Goal: Task Accomplishment & Management: Manage account settings

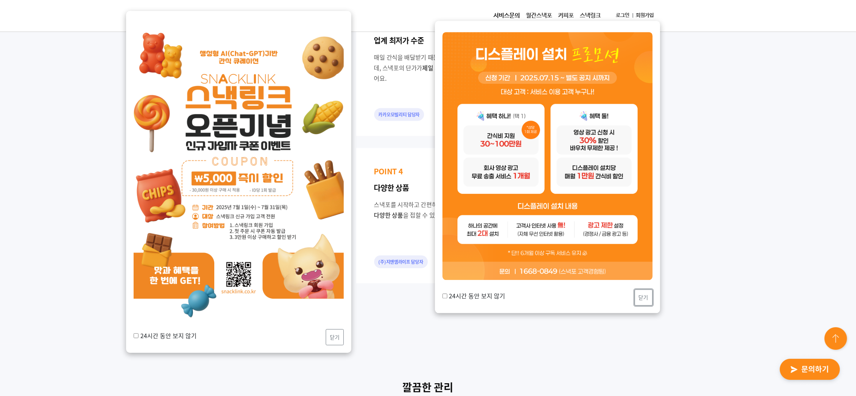
click at [646, 297] on button "닫기" at bounding box center [644, 297] width 18 height 16
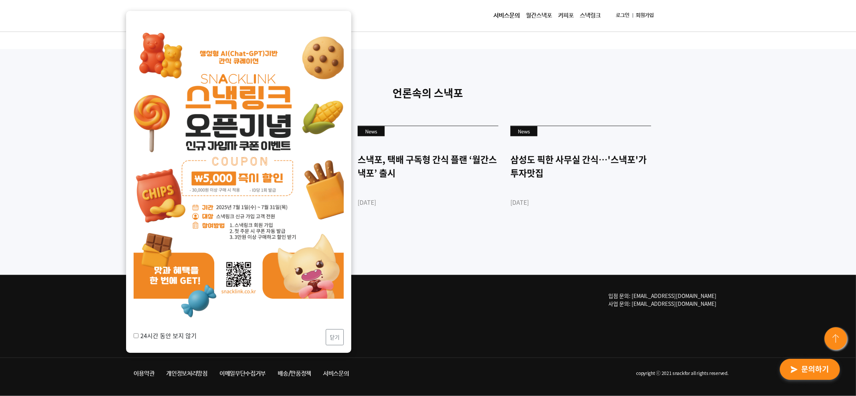
scroll to position [1996, 0]
click at [336, 339] on button "닫기" at bounding box center [335, 337] width 18 height 16
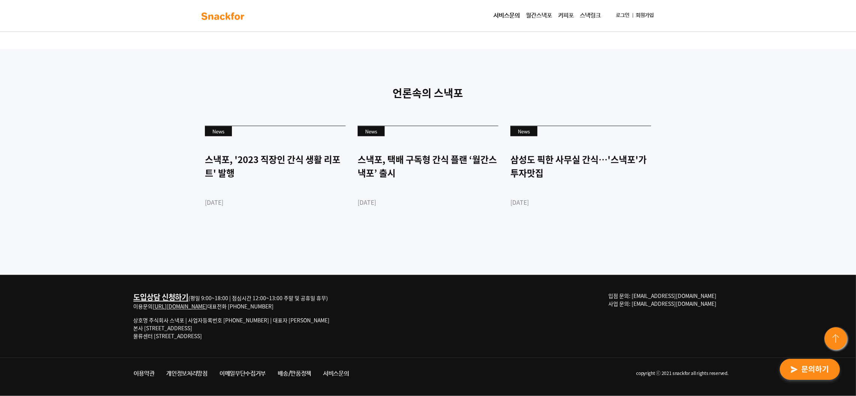
drag, startPoint x: 267, startPoint y: 303, endPoint x: 242, endPoint y: 306, distance: 25.7
click at [242, 306] on div "도입상담 신청하기 (평일 9:00~18:00 | 점심시간 12:00~13:00 주말 및 공휴일 휴무) 이용문의 http://snackfor.c…" at bounding box center [232, 301] width 196 height 18
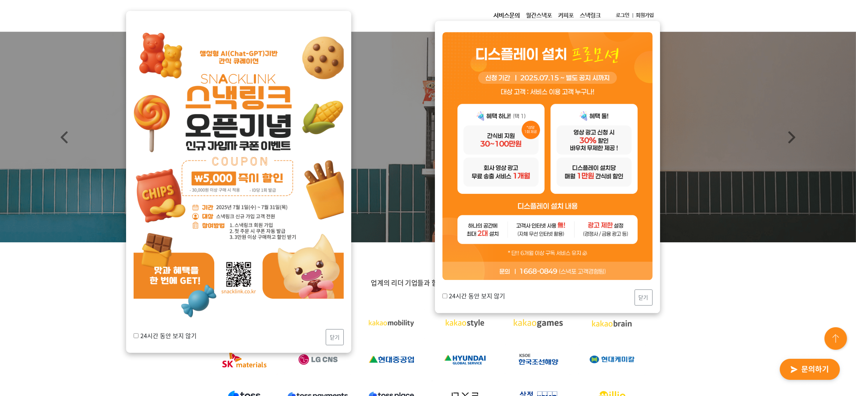
click at [616, 13] on link "로그인" at bounding box center [623, 16] width 20 height 14
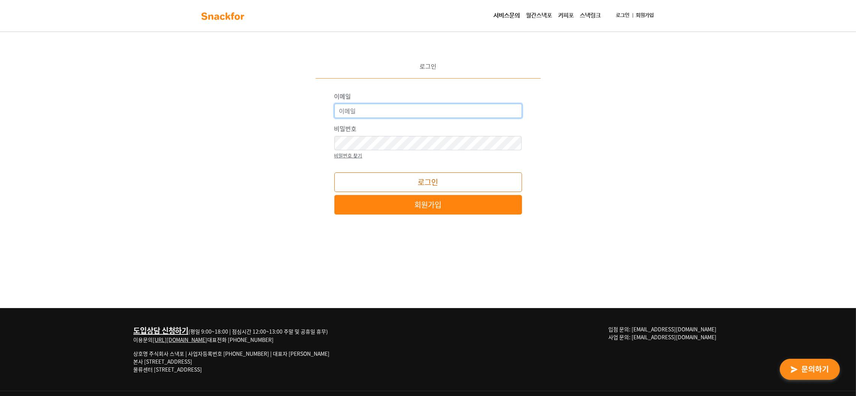
type input "snackfor@snackfor.com"
click at [397, 179] on button "로그인" at bounding box center [428, 182] width 188 height 20
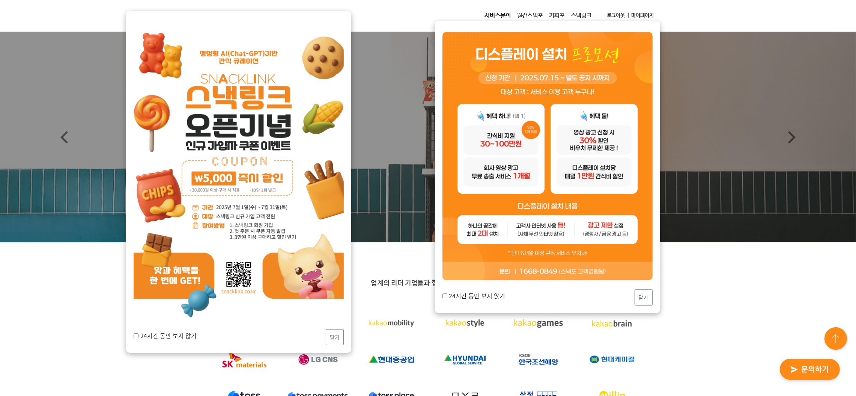
click at [637, 13] on link "마이페이지" at bounding box center [643, 16] width 29 height 14
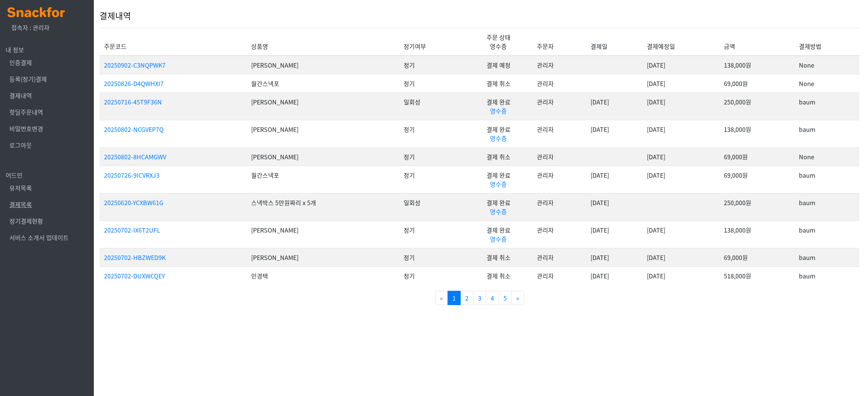
click at [17, 205] on link "결제목록" at bounding box center [20, 204] width 23 height 9
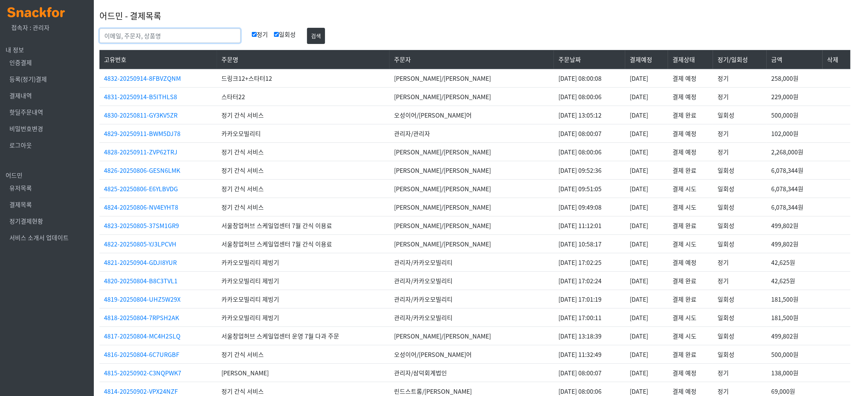
click at [154, 31] on input "text" at bounding box center [169, 36] width 141 height 14
type input "콜버스랩"
click at [307, 28] on button "검색" at bounding box center [316, 36] width 18 height 16
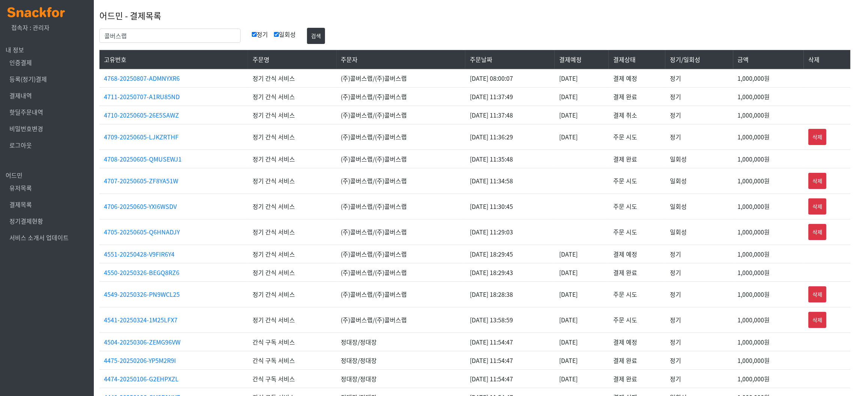
click at [575, 98] on td "[DATE]" at bounding box center [582, 96] width 54 height 18
click at [575, 98] on td "2025-07-07" at bounding box center [582, 96] width 54 height 18
copy tr "2025-07-07"
drag, startPoint x: 455, startPoint y: 155, endPoint x: 489, endPoint y: 166, distance: 35.6
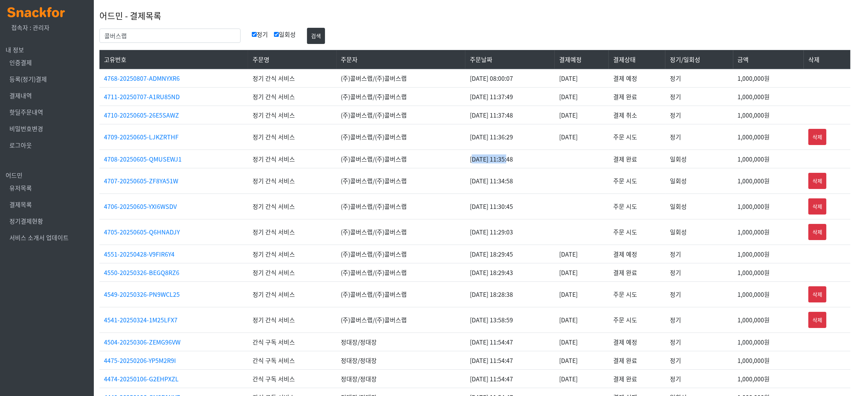
click at [489, 166] on td "2025-06-05 11:35:48" at bounding box center [510, 158] width 90 height 18
drag, startPoint x: 480, startPoint y: 158, endPoint x: 476, endPoint y: 157, distance: 3.9
click at [479, 158] on td "2025-06-05 11:35:48" at bounding box center [510, 158] width 90 height 18
click at [465, 152] on td "2025-06-05 11:35:48" at bounding box center [510, 158] width 90 height 18
click at [465, 157] on td "[DATE] 11:35:48" at bounding box center [510, 158] width 90 height 18
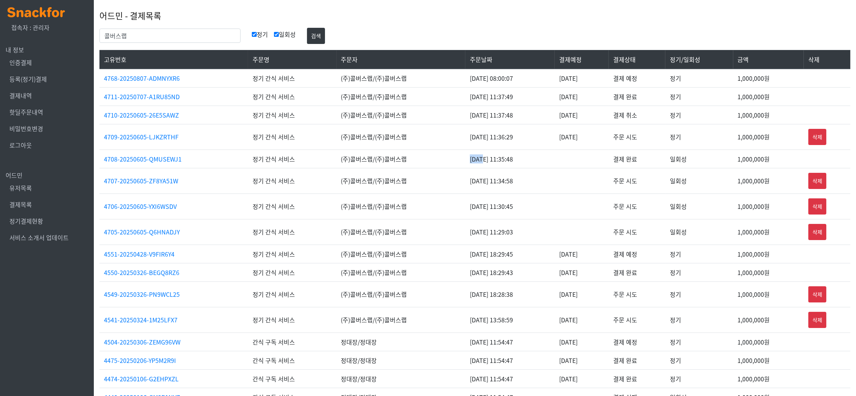
click at [465, 157] on td "[DATE] 11:35:48" at bounding box center [510, 158] width 90 height 18
click at [465, 154] on td "2025-06-05 11:35:48" at bounding box center [510, 158] width 90 height 18
drag, startPoint x: 165, startPoint y: 26, endPoint x: 163, endPoint y: 39, distance: 13.3
click at [164, 26] on div "어드민 - 결제목록" at bounding box center [474, 16] width 751 height 24
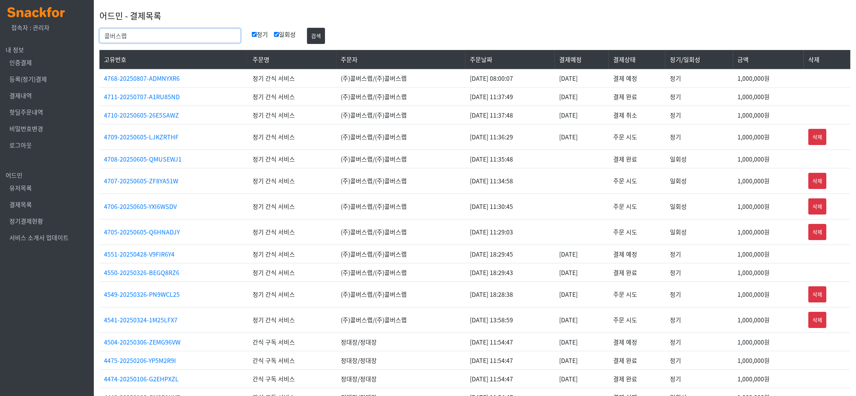
click at [163, 39] on input "콜버스랩" at bounding box center [169, 36] width 141 height 14
type input "글로니"
click at [307, 28] on button "검색" at bounding box center [316, 36] width 18 height 16
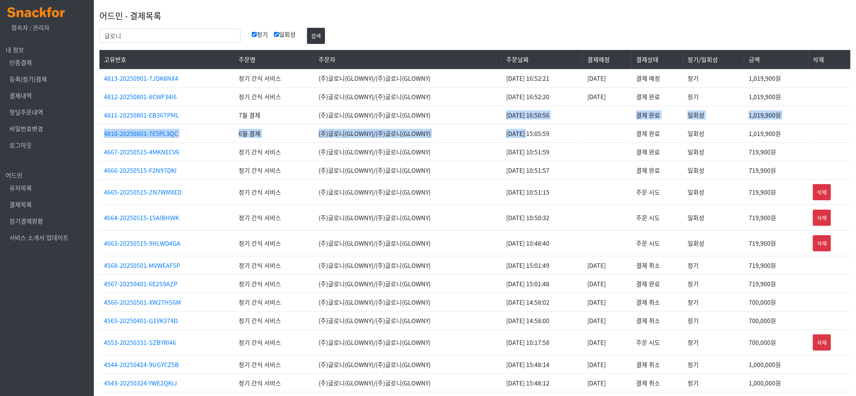
drag, startPoint x: 490, startPoint y: 112, endPoint x: 510, endPoint y: 125, distance: 23.1
click at [510, 125] on tbody "4813-20250901-7JDK8NX4 정기 간식 서비스 (주)글로니(GLOWNY)/(주)글로니(GLOWNY) [DATE] 16:52:21 …" at bounding box center [474, 261] width 751 height 385
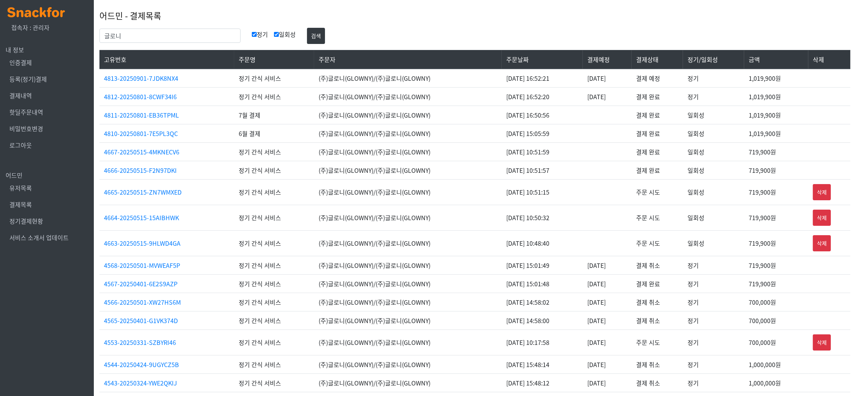
click at [479, 120] on td "(주)글로니(GLOWNY)/(주)글로니(GLOWNY)" at bounding box center [408, 114] width 188 height 18
drag, startPoint x: 508, startPoint y: 96, endPoint x: 580, endPoint y: 94, distance: 71.7
click at [580, 94] on td "[DATE] 16:52:20" at bounding box center [542, 96] width 81 height 18
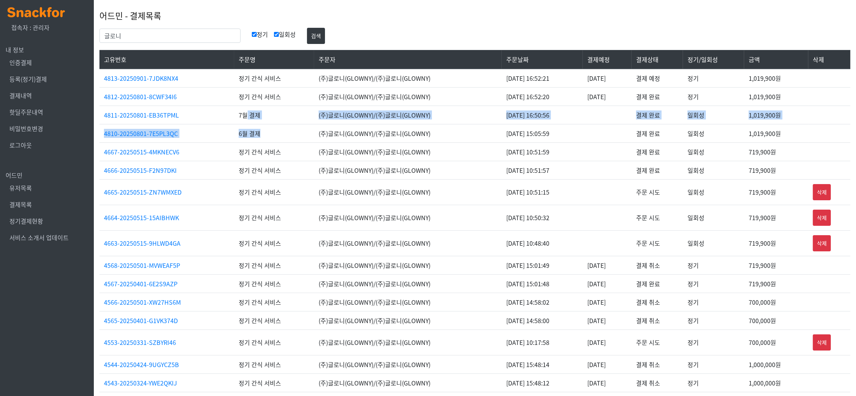
drag, startPoint x: 266, startPoint y: 140, endPoint x: 238, endPoint y: 116, distance: 37.0
click at [238, 116] on tbody "4813-20250901-7JDK8NX4 정기 간식 서비스 (주)글로니(GLOWNY)/(주)글로니(GLOWNY) [DATE] 16:52:21 …" at bounding box center [474, 261] width 751 height 385
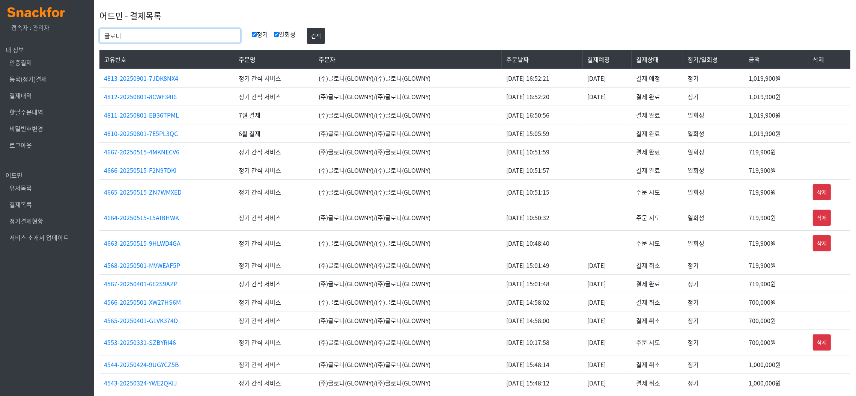
click at [163, 30] on input "글로니" at bounding box center [169, 36] width 141 height 14
type input "콜버스랩"
click at [307, 28] on button "검색" at bounding box center [316, 36] width 18 height 16
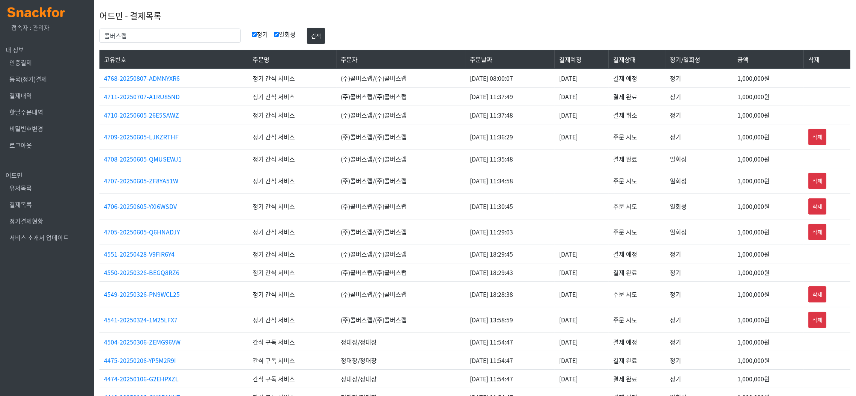
click at [35, 218] on link "정기결제현황" at bounding box center [26, 220] width 34 height 9
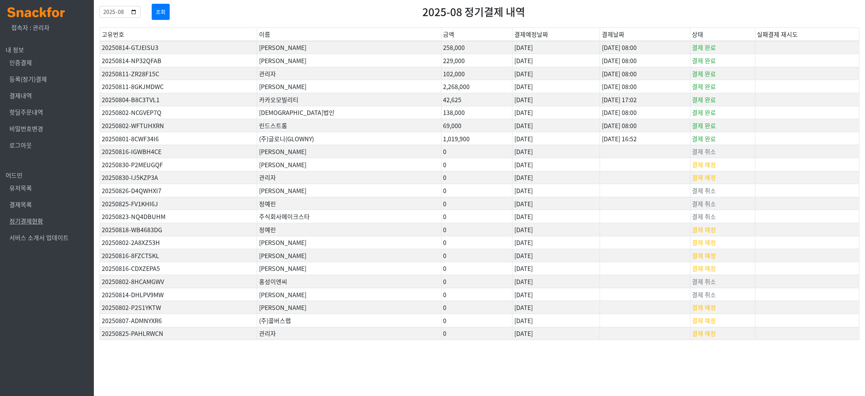
click at [27, 218] on link "정기결제현황" at bounding box center [26, 220] width 34 height 9
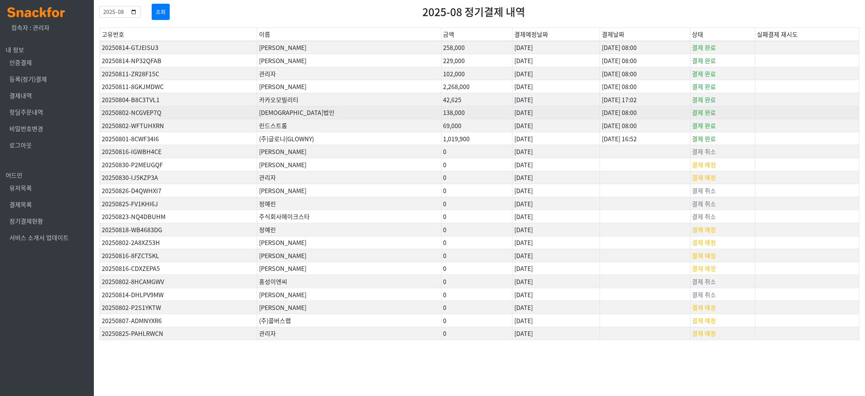
click at [280, 110] on td "삼덕회계법인" at bounding box center [349, 112] width 184 height 13
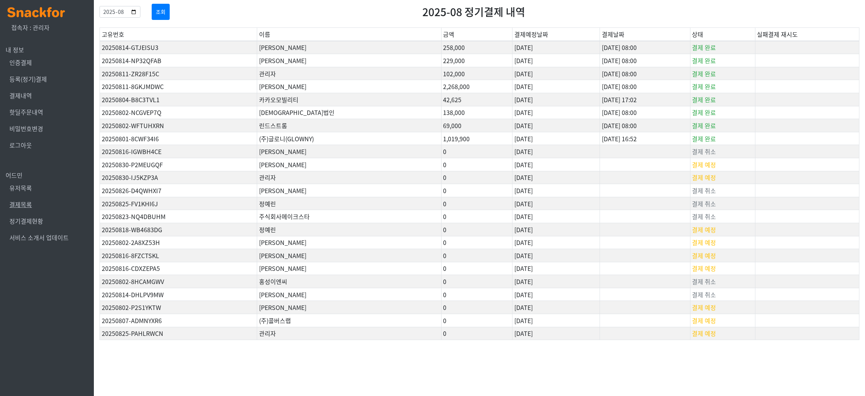
click at [28, 203] on link "결제목록" at bounding box center [20, 204] width 23 height 9
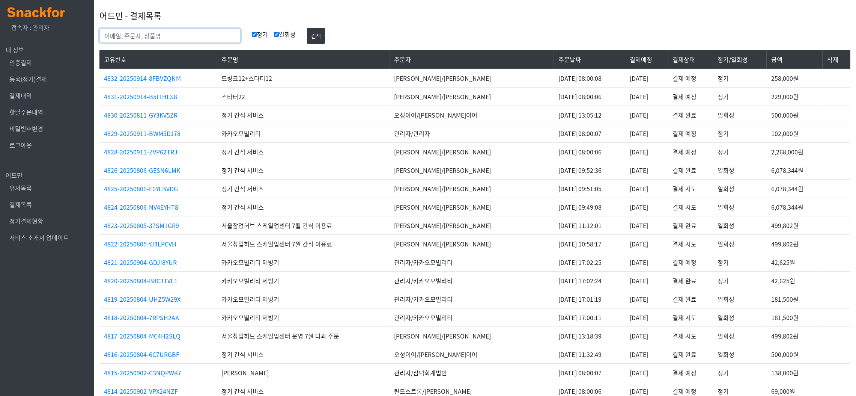
click at [187, 32] on input "text" at bounding box center [169, 36] width 141 height 14
type input "글로니"
click at [307, 28] on button "검색" at bounding box center [316, 36] width 18 height 16
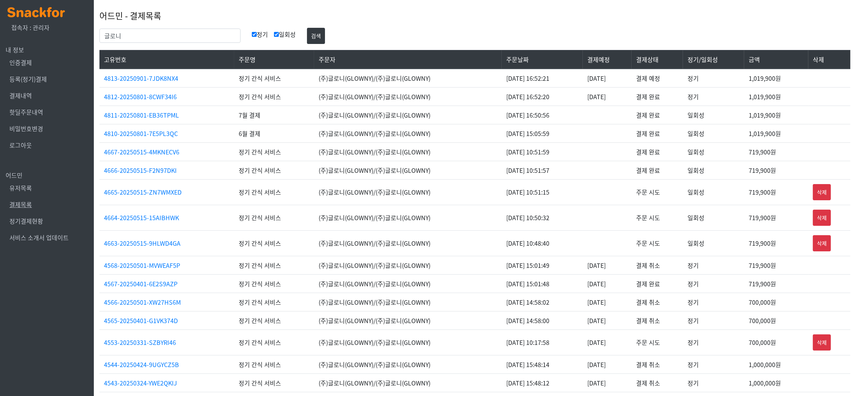
click at [15, 206] on link "결제목록" at bounding box center [20, 204] width 23 height 9
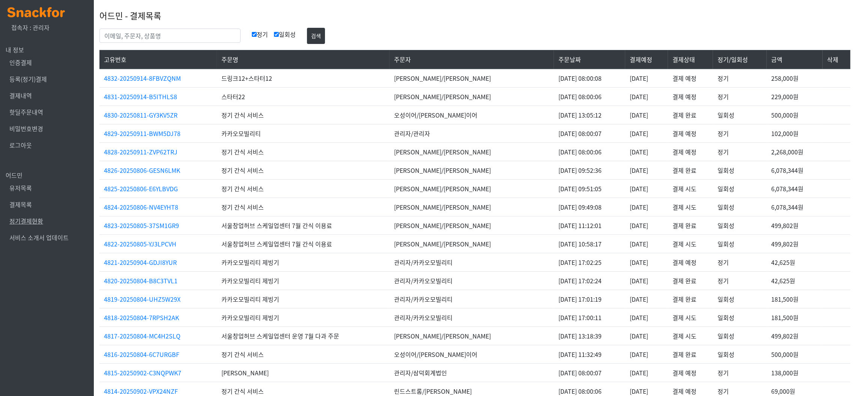
click at [22, 221] on link "정기결제현황" at bounding box center [26, 220] width 34 height 9
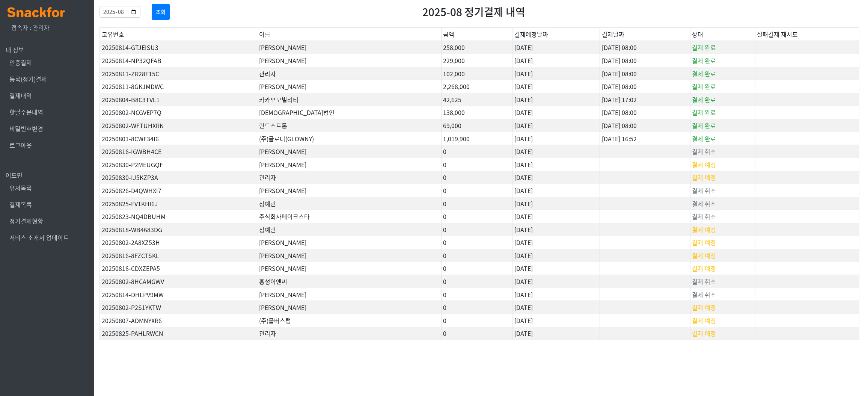
click at [35, 221] on link "정기결제현황" at bounding box center [26, 220] width 34 height 9
click at [26, 205] on link "결제목록" at bounding box center [20, 204] width 23 height 9
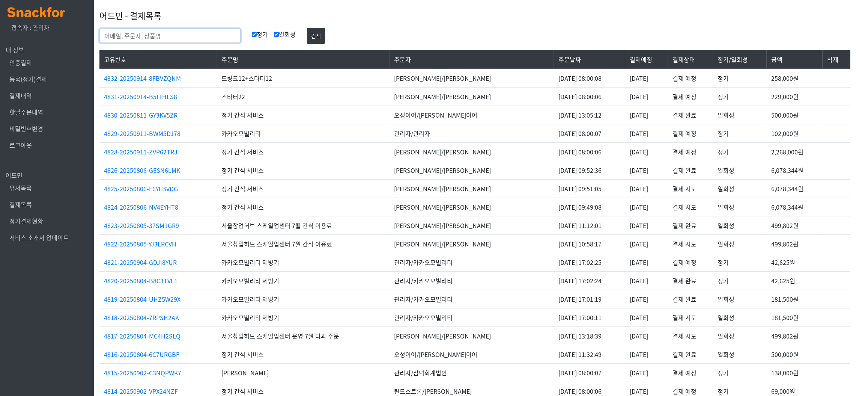
click at [160, 36] on input "text" at bounding box center [169, 36] width 141 height 14
type input "콜버스랩"
click at [307, 28] on button "검색" at bounding box center [316, 36] width 18 height 16
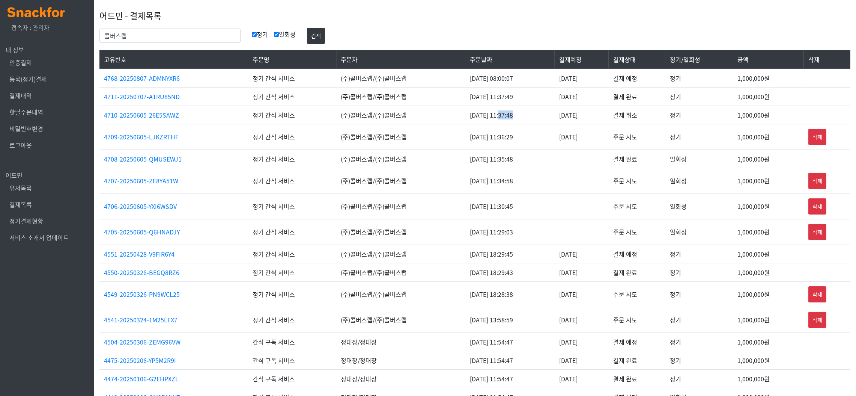
drag, startPoint x: 481, startPoint y: 113, endPoint x: 496, endPoint y: 118, distance: 16.0
click at [496, 118] on td "2025-06-05 11:37:48" at bounding box center [510, 114] width 90 height 18
drag, startPoint x: 462, startPoint y: 95, endPoint x: 480, endPoint y: 103, distance: 19.7
click at [480, 103] on td "2025-06-05 11:37:49" at bounding box center [510, 96] width 90 height 18
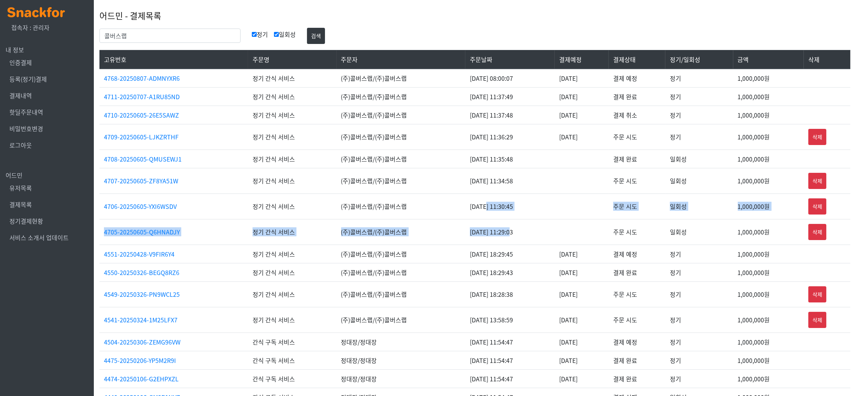
drag, startPoint x: 487, startPoint y: 237, endPoint x: 467, endPoint y: 208, distance: 35.5
click at [467, 208] on tbody "4768-20250807-ADMNYXR6 정기 간식 서비스 (주)콜버스랩/(주)콜버스랩 2025-07-07 08:00:07 2025-08-07…" at bounding box center [474, 256] width 751 height 374
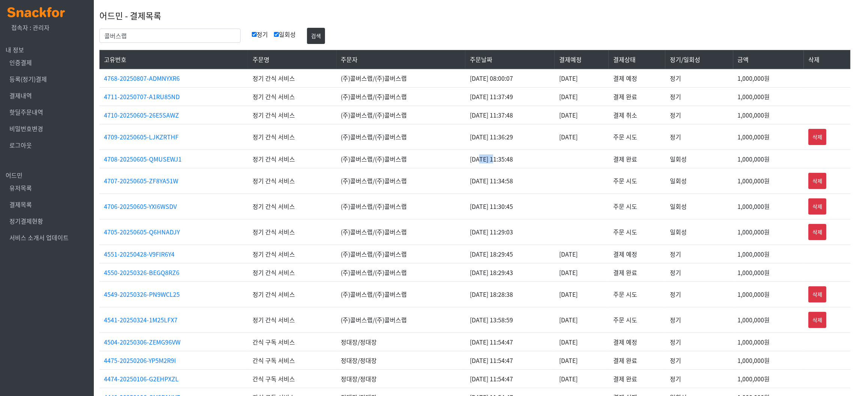
drag, startPoint x: 462, startPoint y: 160, endPoint x: 476, endPoint y: 159, distance: 13.5
click at [476, 159] on td "2025-06-05 11:35:48" at bounding box center [510, 158] width 90 height 18
click at [145, 38] on input "콜버스랩" at bounding box center [169, 36] width 141 height 14
type input "글로니"
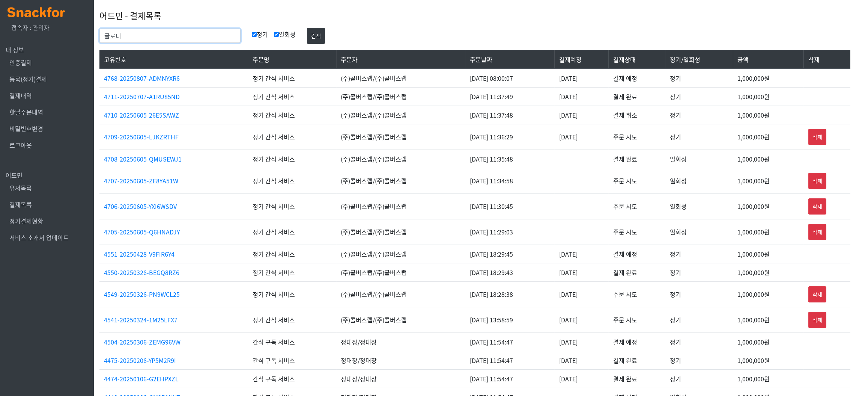
click at [307, 28] on button "검색" at bounding box center [316, 36] width 18 height 16
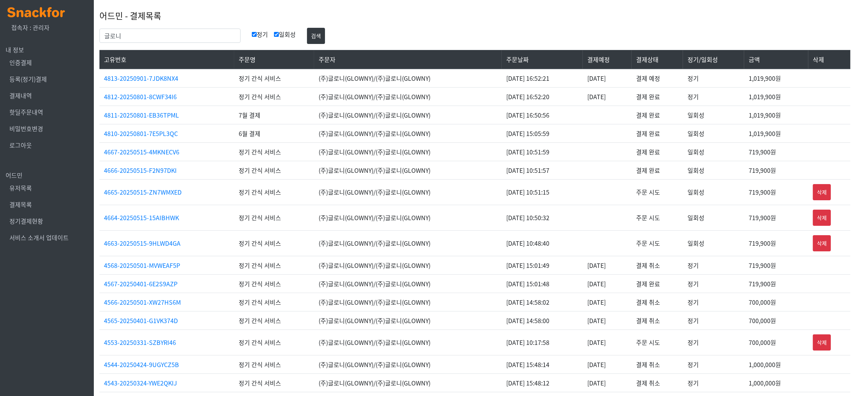
drag, startPoint x: 583, startPoint y: 269, endPoint x: 607, endPoint y: 278, distance: 25.7
click at [607, 278] on tbody "4813-20250901-7JDK8NX4 정기 간식 서비스 (주)글로니(GLOWNY)/(주)글로니(GLOWNY) [DATE] 16:52:21 …" at bounding box center [474, 261] width 751 height 385
drag, startPoint x: 498, startPoint y: 164, endPoint x: 528, endPoint y: 178, distance: 33.2
click at [528, 178] on td "[DATE] 10:51:57" at bounding box center [542, 170] width 81 height 18
click at [163, 33] on input "글로니" at bounding box center [169, 36] width 141 height 14
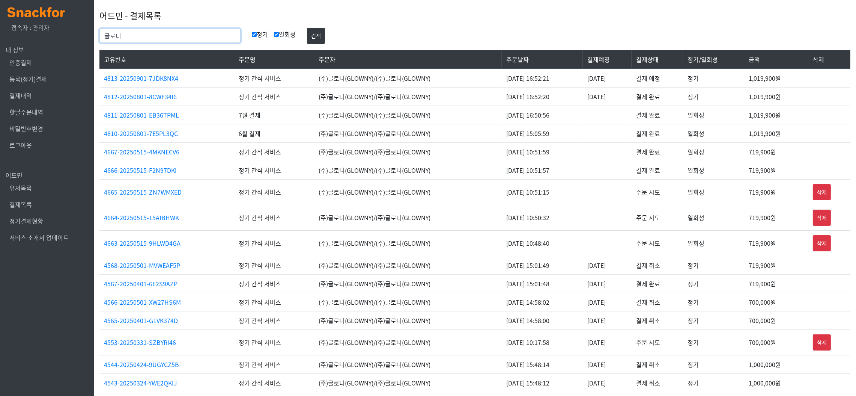
click at [163, 33] on input "글로니" at bounding box center [169, 36] width 141 height 14
type input "콜버스랩"
click at [307, 28] on button "검색" at bounding box center [316, 36] width 18 height 16
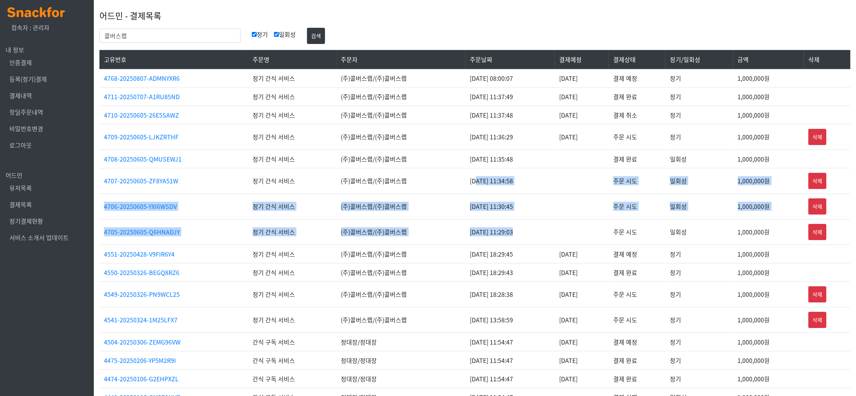
drag, startPoint x: 496, startPoint y: 234, endPoint x: 458, endPoint y: 175, distance: 69.8
click at [458, 175] on tbody "4768-20250807-ADMNYXR6 정기 간식 서비스 (주)콜버스랩/(주)콜버스랩 2025-07-07 08:00:07 2025-08-07…" at bounding box center [474, 256] width 751 height 374
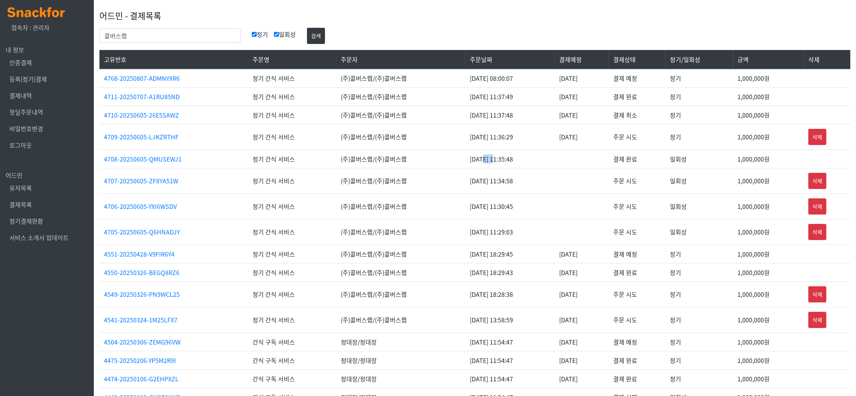
drag, startPoint x: 464, startPoint y: 159, endPoint x: 476, endPoint y: 160, distance: 11.3
click at [476, 160] on td "2025-06-05 11:35:48" at bounding box center [510, 158] width 90 height 18
drag, startPoint x: 462, startPoint y: 99, endPoint x: 472, endPoint y: 100, distance: 9.5
click at [472, 100] on td "2025-06-05 11:37:49" at bounding box center [510, 96] width 90 height 18
drag, startPoint x: 462, startPoint y: 236, endPoint x: 479, endPoint y: 239, distance: 16.9
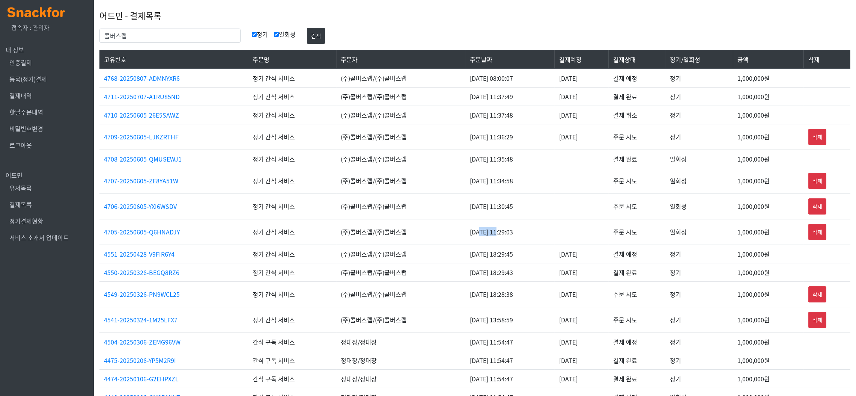
click at [479, 240] on td "2025-06-05 11:29:03" at bounding box center [510, 232] width 90 height 26
drag, startPoint x: 461, startPoint y: 162, endPoint x: 473, endPoint y: 166, distance: 13.5
click at [473, 166] on td "2025-06-05 11:35:48" at bounding box center [510, 158] width 90 height 18
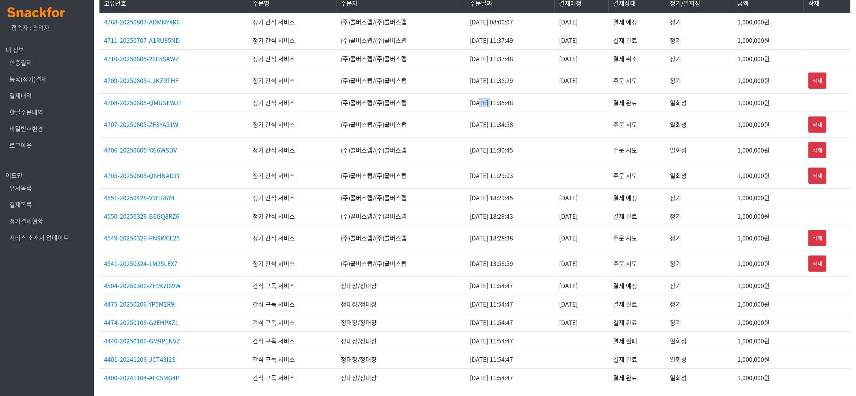
scroll to position [58, 0]
drag, startPoint x: 627, startPoint y: 176, endPoint x: 641, endPoint y: 175, distance: 14.3
click at [641, 175] on td "주문 시도" at bounding box center [637, 175] width 57 height 26
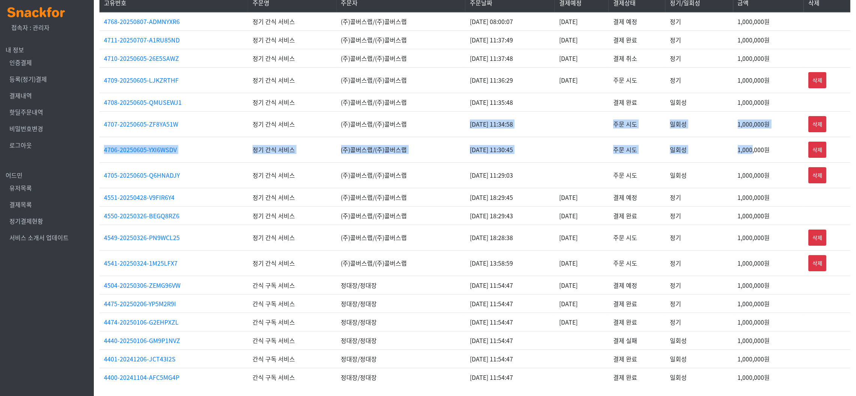
drag, startPoint x: 452, startPoint y: 120, endPoint x: 757, endPoint y: 144, distance: 306.8
click at [757, 144] on tbody "4768-20250807-ADMNYXR6 정기 간식 서비스 (주)콜버스랩/(주)콜버스랩 2025-07-07 08:00:07 2025-08-07…" at bounding box center [474, 199] width 751 height 374
drag, startPoint x: 477, startPoint y: 103, endPoint x: 501, endPoint y: 104, distance: 24.4
click at [501, 104] on td "2025-06-05 11:35:48" at bounding box center [510, 102] width 90 height 18
drag, startPoint x: 485, startPoint y: 22, endPoint x: 527, endPoint y: 22, distance: 41.7
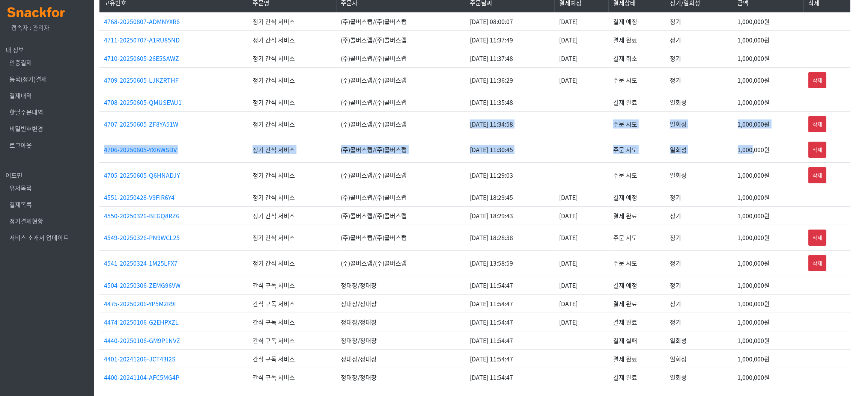
click at [527, 22] on td "2025-07-07 08:00:07" at bounding box center [510, 21] width 90 height 19
drag, startPoint x: 559, startPoint y: 29, endPoint x: 599, endPoint y: 32, distance: 40.2
click at [599, 32] on td "2025-07-07" at bounding box center [582, 39] width 54 height 18
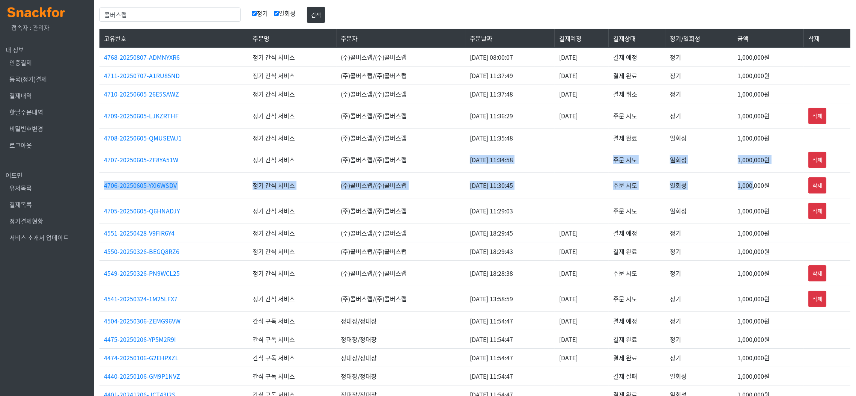
scroll to position [2, 0]
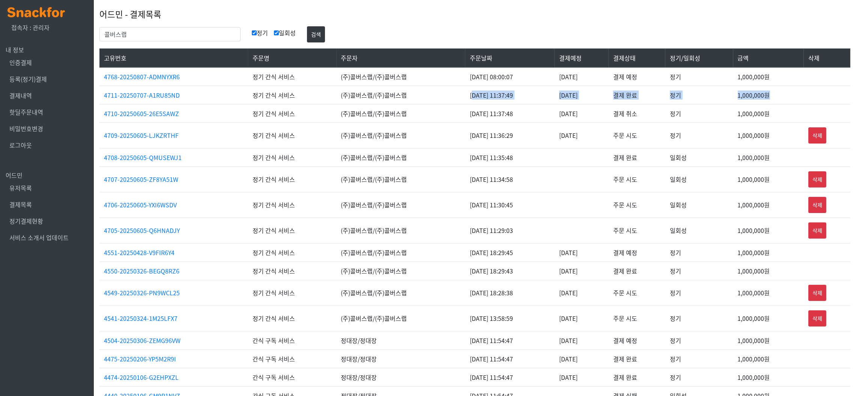
drag, startPoint x: 456, startPoint y: 96, endPoint x: 777, endPoint y: 87, distance: 321.8
click at [777, 87] on tr "4711-20250707-A1RU85ND 정기 간식 서비스 (주)콜버스랩/(주)콜버스랩 2025-06-05 11:37:49 2025-07-07…" at bounding box center [474, 95] width 751 height 18
drag, startPoint x: 559, startPoint y: 289, endPoint x: 599, endPoint y: 284, distance: 40.9
click at [599, 284] on td "2025-03-26" at bounding box center [582, 293] width 54 height 26
drag, startPoint x: 563, startPoint y: 268, endPoint x: 582, endPoint y: 281, distance: 22.4
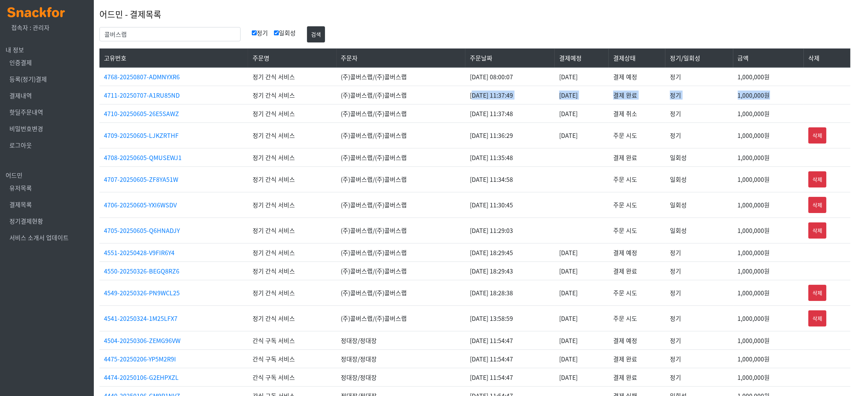
click at [582, 281] on tbody "4768-20250807-ADMNYXR6 정기 간식 서비스 (주)콜버스랩/(주)콜버스랩 2025-07-07 08:00:07 2025-08-07…" at bounding box center [474, 254] width 751 height 374
click at [566, 269] on td "2025-03-26" at bounding box center [582, 270] width 54 height 18
drag, startPoint x: 560, startPoint y: 265, endPoint x: 573, endPoint y: 275, distance: 16.7
click at [573, 275] on td "[DATE]" at bounding box center [582, 270] width 54 height 18
click at [155, 35] on input "콜버스랩" at bounding box center [169, 34] width 141 height 14
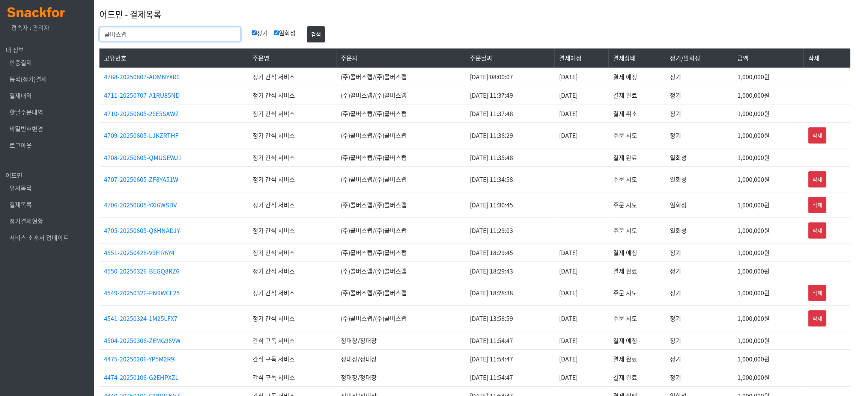
click at [155, 35] on input "콜버스랩" at bounding box center [169, 34] width 141 height 14
type input "글로니"
click at [307, 26] on button "검색" at bounding box center [316, 34] width 18 height 16
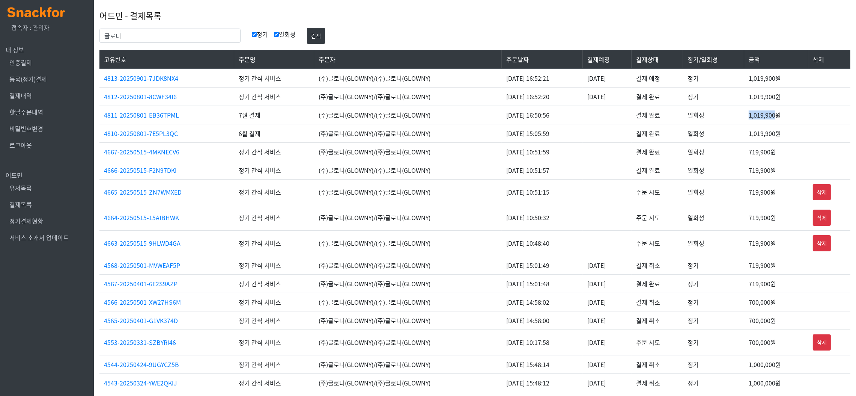
drag, startPoint x: 753, startPoint y: 116, endPoint x: 778, endPoint y: 116, distance: 25.2
click at [778, 116] on td "1,019,900원" at bounding box center [776, 114] width 64 height 18
copy td "1,019,900"
click at [166, 39] on input "글로니" at bounding box center [169, 36] width 141 height 14
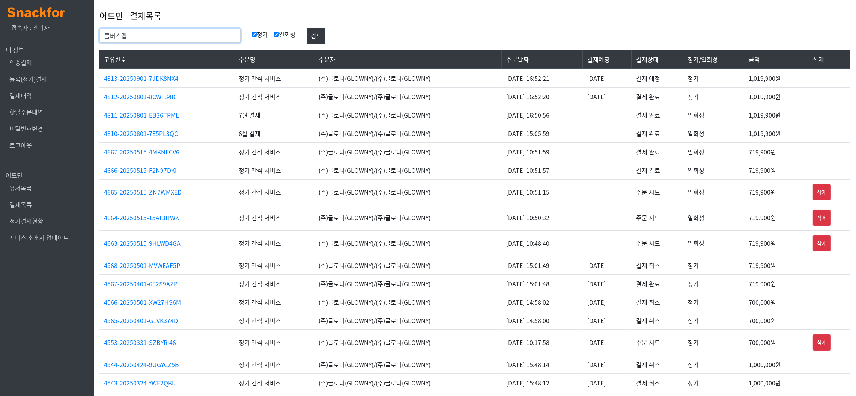
type input "콜버스랩"
click at [307, 28] on button "검색" at bounding box center [316, 36] width 18 height 16
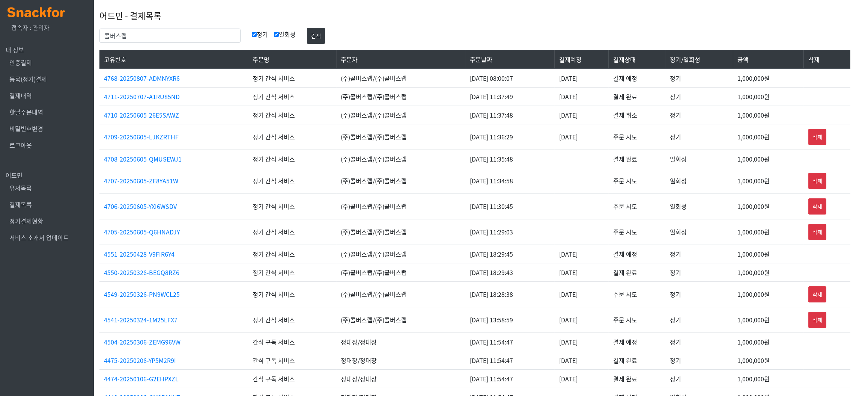
drag, startPoint x: 562, startPoint y: 92, endPoint x: 585, endPoint y: 91, distance: 22.9
click at [585, 91] on td "[DATE]" at bounding box center [582, 96] width 54 height 18
click at [585, 91] on td "2025-07-07" at bounding box center [582, 96] width 54 height 18
click at [585, 91] on tr "4711-20250707-A1RU85ND 정기 간식 서비스 (주)콜버스랩/(주)콜버스랩 2025-06-05 11:37:49 2025-07-07…" at bounding box center [474, 96] width 751 height 18
click at [585, 91] on td "2025-07-07" at bounding box center [582, 96] width 54 height 18
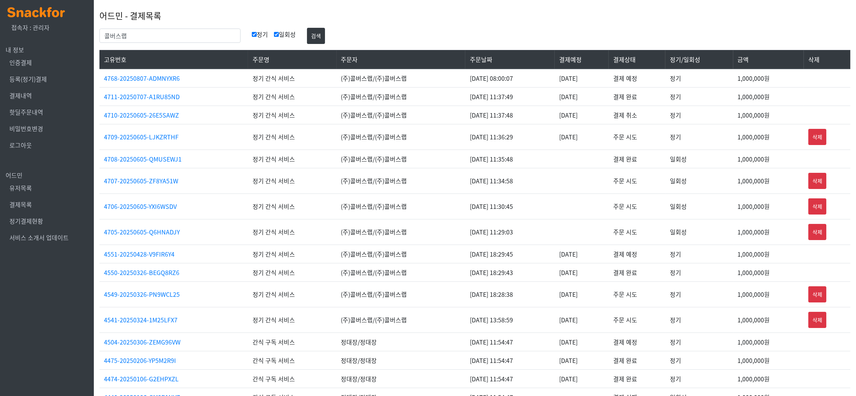
drag, startPoint x: 568, startPoint y: 99, endPoint x: 594, endPoint y: 93, distance: 26.6
click at [594, 93] on td "2025-07-07" at bounding box center [582, 96] width 54 height 18
drag, startPoint x: 745, startPoint y: 96, endPoint x: 749, endPoint y: 98, distance: 4.4
click at [749, 98] on td "1,000,000원" at bounding box center [768, 96] width 71 height 18
drag, startPoint x: 737, startPoint y: 98, endPoint x: 768, endPoint y: 96, distance: 31.6
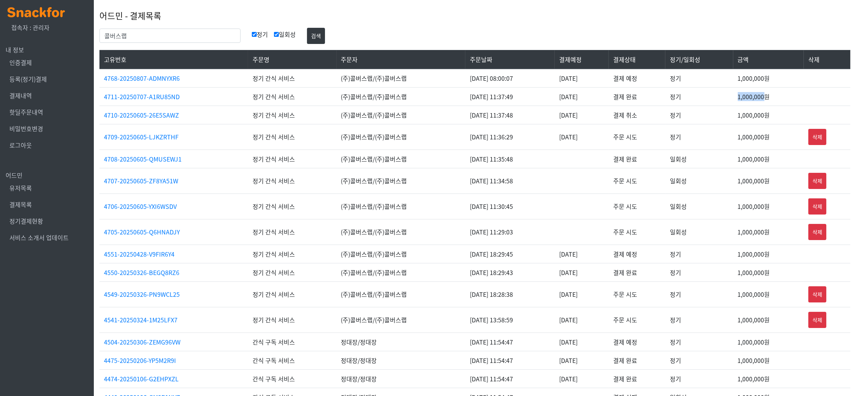
click at [768, 96] on tr "4711-20250707-A1RU85ND 정기 간식 서비스 (주)콜버스랩/(주)콜버스랩 2025-06-05 11:37:49 2025-07-07…" at bounding box center [474, 96] width 751 height 18
copy tr "정기 1,000,000"
click at [157, 38] on input "콜버스랩" at bounding box center [169, 36] width 141 height 14
type input "글로니"
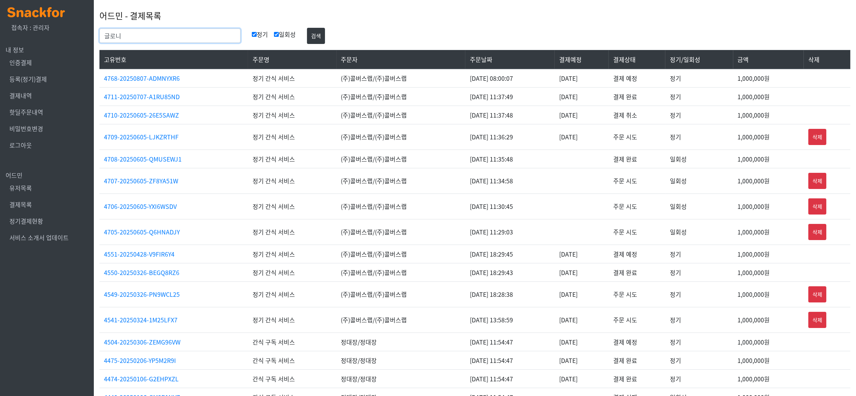
click at [307, 28] on button "검색" at bounding box center [316, 36] width 18 height 16
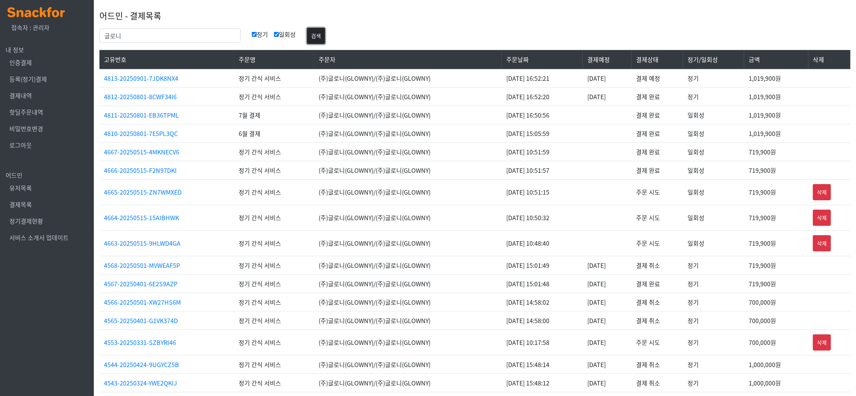
click at [307, 31] on button "검색" at bounding box center [316, 36] width 18 height 16
drag, startPoint x: 745, startPoint y: 135, endPoint x: 778, endPoint y: 132, distance: 33.5
click at [778, 132] on tr "4810-20250801-7E5PL3QC 6월 결제 (주)글로니(GLOWNY)/(주)글로니(GLOWNY) [DATE] 15:05:59 결제 완…" at bounding box center [474, 133] width 751 height 18
copy tr "[DEMOGRAPHIC_DATA] 1,019,900"
click at [51, 204] on li "결제목록" at bounding box center [47, 204] width 83 height 17
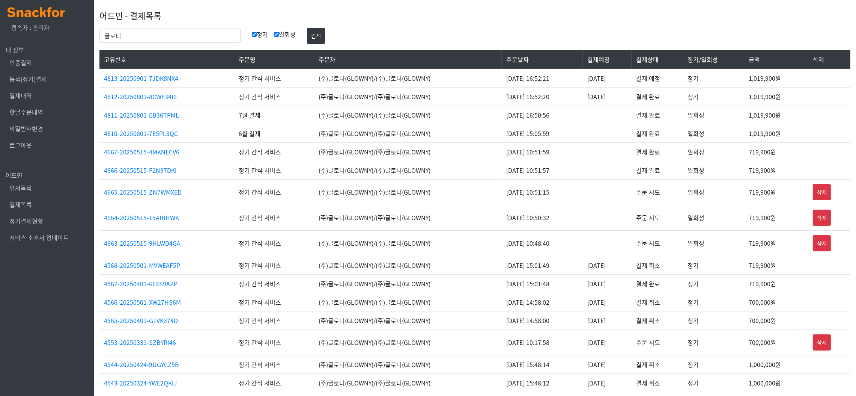
drag, startPoint x: 38, startPoint y: 202, endPoint x: 18, endPoint y: 209, distance: 20.6
click at [37, 202] on li "결제목록" at bounding box center [47, 204] width 83 height 17
click at [14, 211] on li "결제목록" at bounding box center [47, 204] width 83 height 17
click at [20, 204] on link "결제목록" at bounding box center [20, 204] width 23 height 9
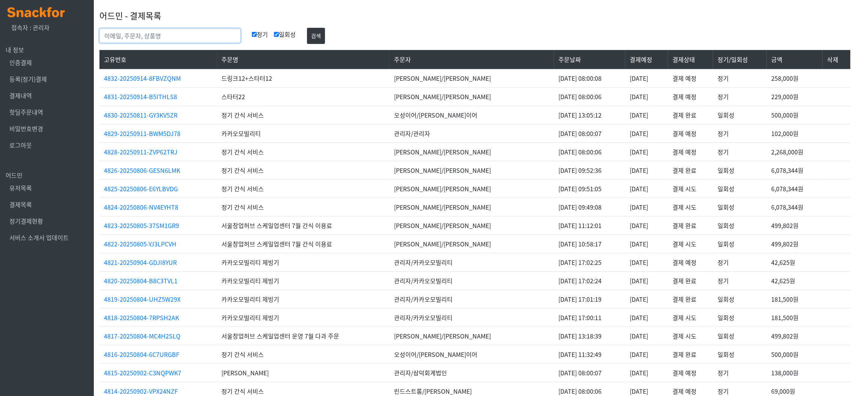
click at [170, 35] on input "text" at bounding box center [169, 36] width 141 height 14
type input "콜버스랩"
click at [307, 28] on button "검색" at bounding box center [316, 36] width 18 height 16
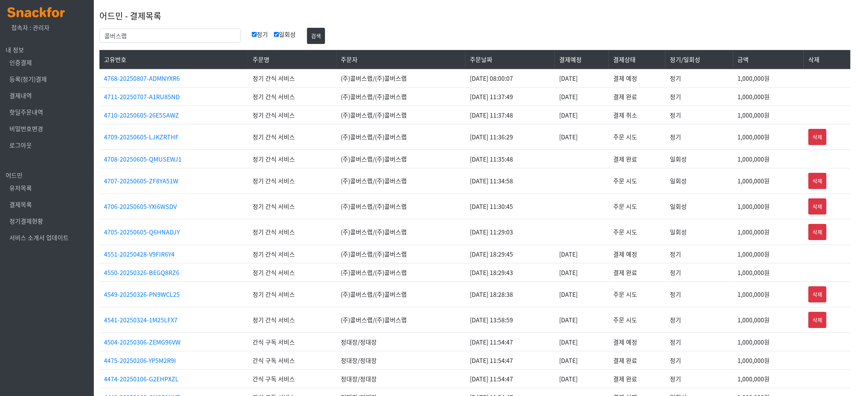
drag, startPoint x: 557, startPoint y: 138, endPoint x: 607, endPoint y: 141, distance: 50.4
click at [607, 141] on td "2025-06-05" at bounding box center [582, 137] width 54 height 26
drag, startPoint x: 452, startPoint y: 156, endPoint x: 643, endPoint y: 161, distance: 191.1
click at [662, 166] on tr "4708-20250605-QMUSEWJ1 정기 간식 서비스 (주)콜버스랩/(주)콜버스랩 2025-06-05 11:35:48 결제 완료 일회성 …" at bounding box center [474, 158] width 751 height 18
drag, startPoint x: 733, startPoint y: 158, endPoint x: 768, endPoint y: 161, distance: 35.0
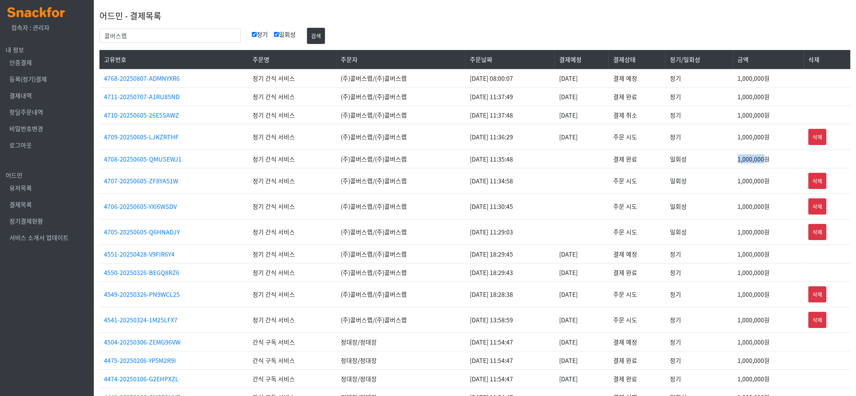
click at [768, 161] on tr "4708-20250605-QMUSEWJ1 정기 간식 서비스 (주)콜버스랩/(주)콜버스랩 2025-06-05 11:35:48 결제 완료 일회성 …" at bounding box center [474, 158] width 751 height 18
copy tr "일회성 1,000,000"
click at [179, 29] on div "콜버스랩" at bounding box center [170, 36] width 152 height 14
click at [156, 34] on input "콜버스랩" at bounding box center [169, 36] width 141 height 14
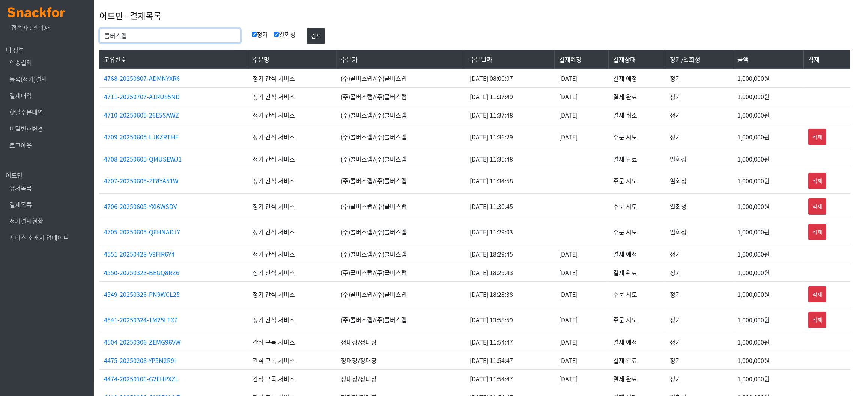
click at [156, 34] on input "콜버스랩" at bounding box center [169, 36] width 141 height 14
type input "글로니"
click at [307, 28] on button "검색" at bounding box center [316, 36] width 18 height 16
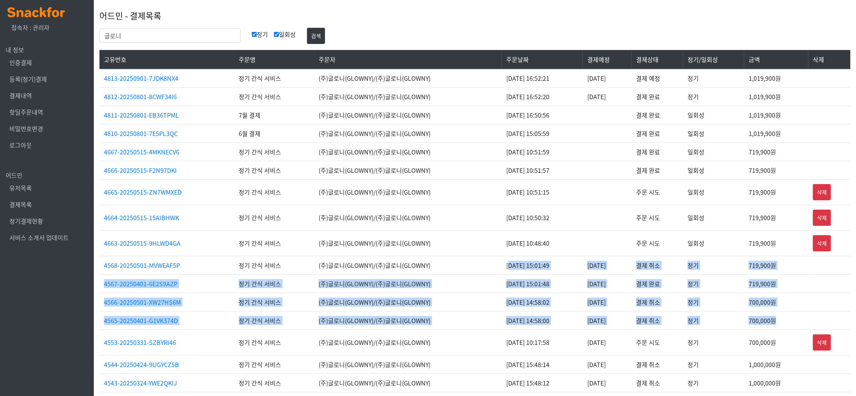
drag, startPoint x: 493, startPoint y: 260, endPoint x: 796, endPoint y: 318, distance: 308.2
click at [796, 318] on tbody "4813-20250901-7JDK8NX4 정기 간식 서비스 (주)글로니(GLOWNY)/(주)글로니(GLOWNY) [DATE] 16:52:21 …" at bounding box center [474, 261] width 751 height 385
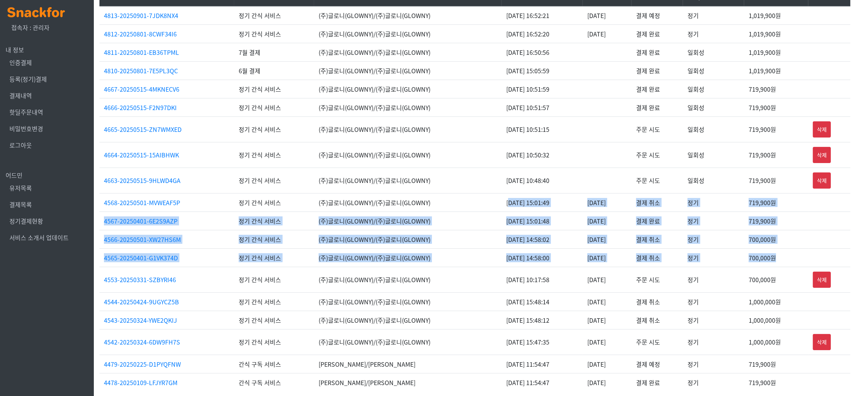
scroll to position [69, 0]
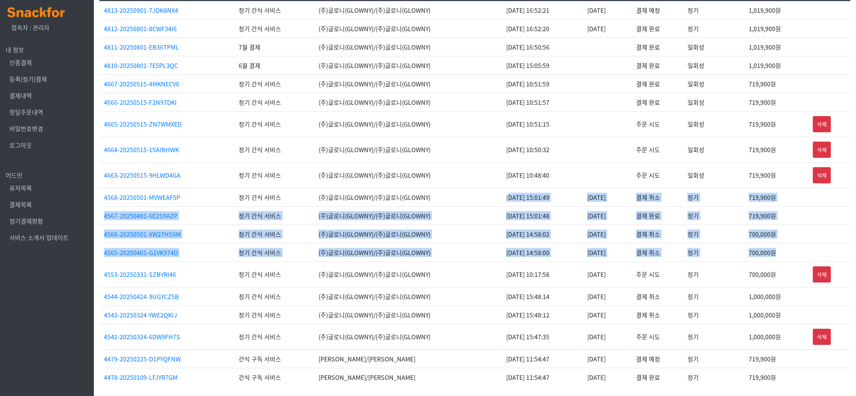
click at [752, 214] on td "719,900원" at bounding box center [776, 215] width 64 height 18
click at [753, 215] on td "719,900원" at bounding box center [776, 215] width 64 height 18
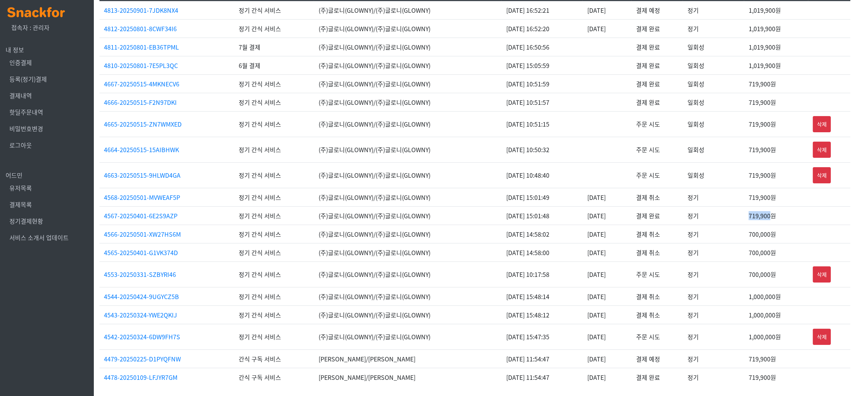
drag, startPoint x: 751, startPoint y: 211, endPoint x: 775, endPoint y: 213, distance: 24.5
click at [775, 213] on td "719,900원" at bounding box center [776, 215] width 64 height 18
copy td "719,900"
drag, startPoint x: 492, startPoint y: 149, endPoint x: 548, endPoint y: 146, distance: 56.0
click at [548, 146] on td "2025-05-15 10:50:32" at bounding box center [542, 150] width 81 height 26
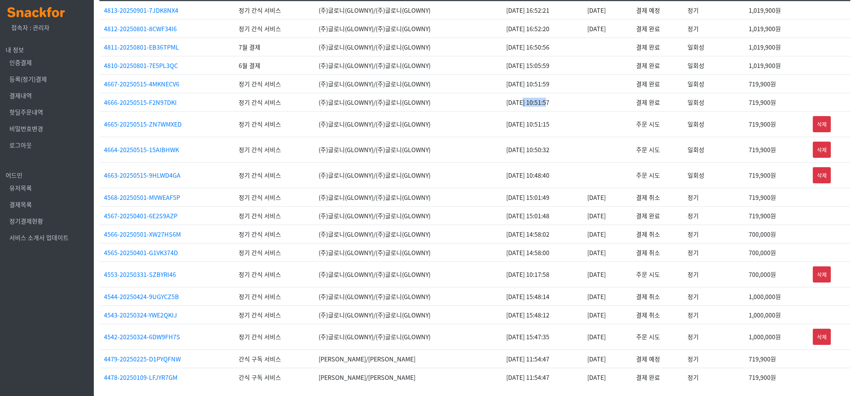
drag, startPoint x: 505, startPoint y: 96, endPoint x: 531, endPoint y: 107, distance: 27.9
click at [531, 107] on td "2025-05-15 10:51:57" at bounding box center [542, 102] width 81 height 18
drag, startPoint x: 499, startPoint y: 78, endPoint x: 539, endPoint y: 118, distance: 57.1
click at [539, 118] on tbody "4813-20250901-7JDK8NX4 정기 간식 서비스 (주)글로니(GLOWNY)/(주)글로니(GLOWNY) 2025-08-01 16:52…" at bounding box center [474, 193] width 751 height 385
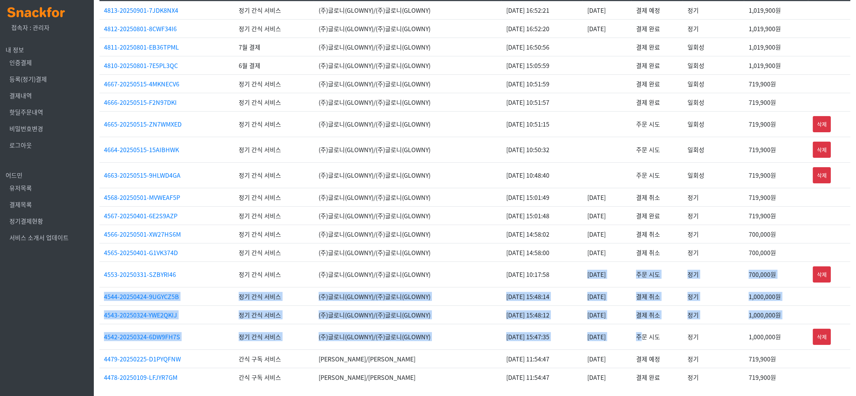
drag, startPoint x: 584, startPoint y: 280, endPoint x: 650, endPoint y: 334, distance: 85.0
click at [650, 334] on tbody "4813-20250901-7JDK8NX4 정기 간식 서비스 (주)글로니(GLOWNY)/(주)글로니(GLOWNY) 2025-08-01 16:52…" at bounding box center [474, 193] width 751 height 385
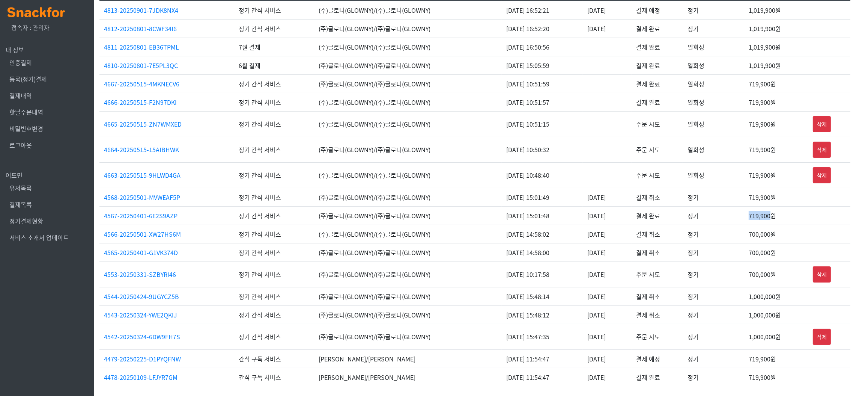
drag, startPoint x: 753, startPoint y: 212, endPoint x: 775, endPoint y: 215, distance: 22.3
click at [775, 215] on td "719,900원" at bounding box center [776, 215] width 64 height 18
copy td "719,900"
drag, startPoint x: 489, startPoint y: 276, endPoint x: 556, endPoint y: 331, distance: 85.8
click at [556, 331] on tbody "4813-20250901-7JDK8NX4 정기 간식 서비스 (주)글로니(GLOWNY)/(주)글로니(GLOWNY) 2025-08-01 16:52…" at bounding box center [474, 193] width 751 height 385
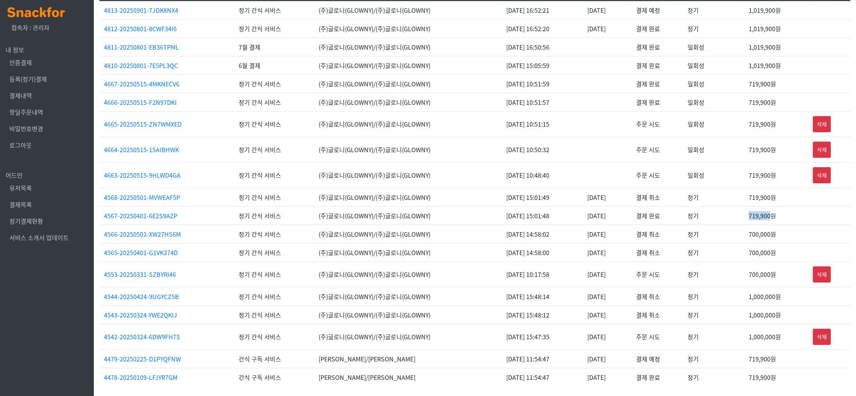
drag, startPoint x: 747, startPoint y: 215, endPoint x: 774, endPoint y: 214, distance: 27.0
click at [774, 214] on tr "4567-20250401-6E2S9AZP 정기 간식 서비스 (주)글로니(GLOWNY)/(주)글로니(GLOWNY) 2025-04-01 15:01…" at bounding box center [474, 215] width 751 height 18
copy tr "정기 719,900"
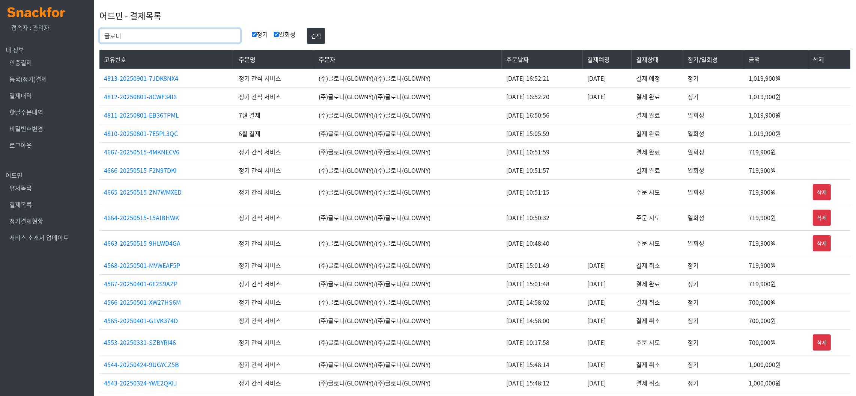
click at [177, 30] on input "글로니" at bounding box center [169, 36] width 141 height 14
type input "콜버스랩"
click at [307, 28] on button "검색" at bounding box center [316, 36] width 18 height 16
